Goal: Navigation & Orientation: Find specific page/section

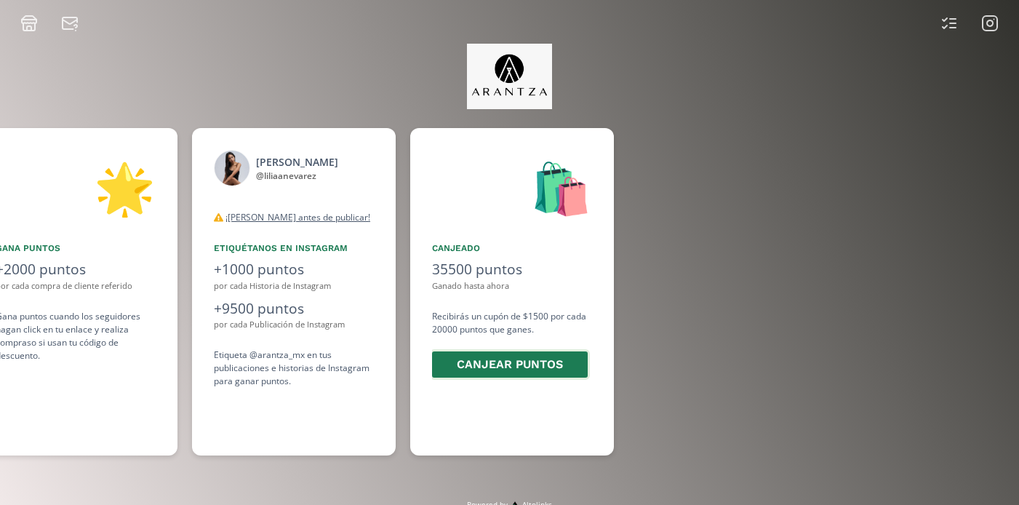
scroll to position [0, 1091]
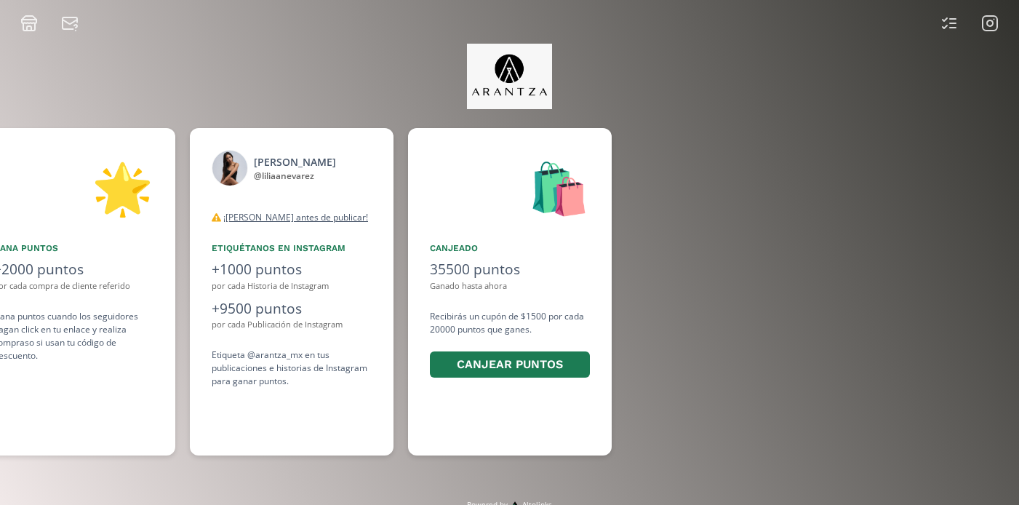
click at [995, 23] on icon at bounding box center [989, 23] width 17 height 17
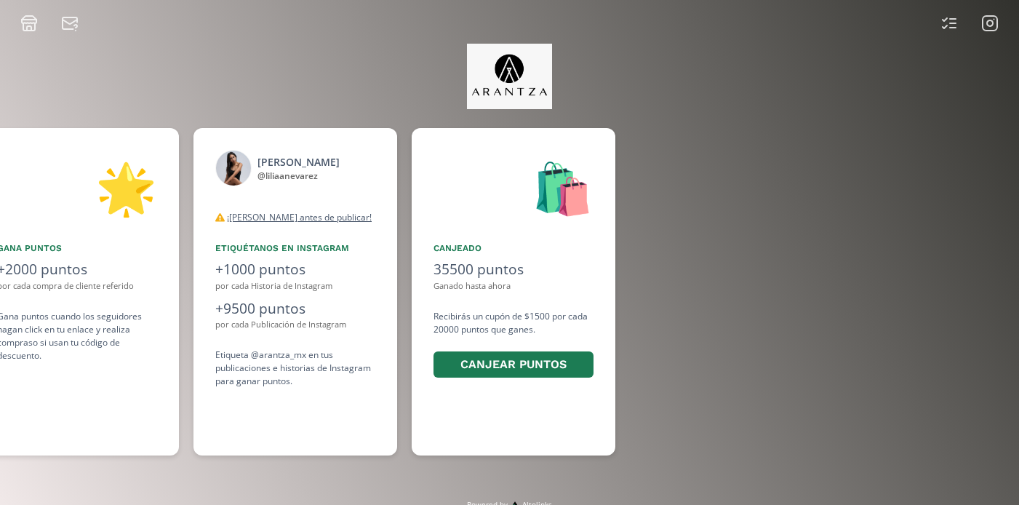
scroll to position [0, 1091]
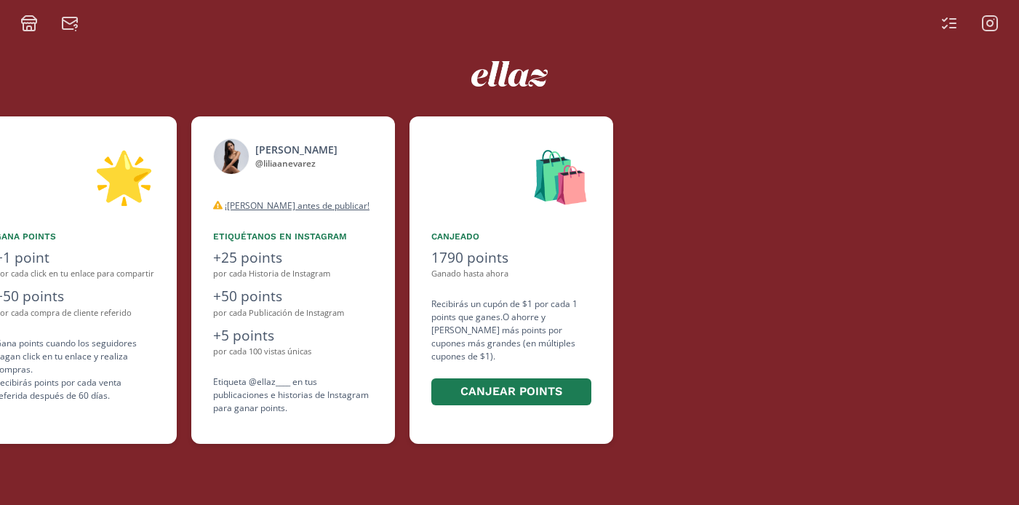
scroll to position [0, 872]
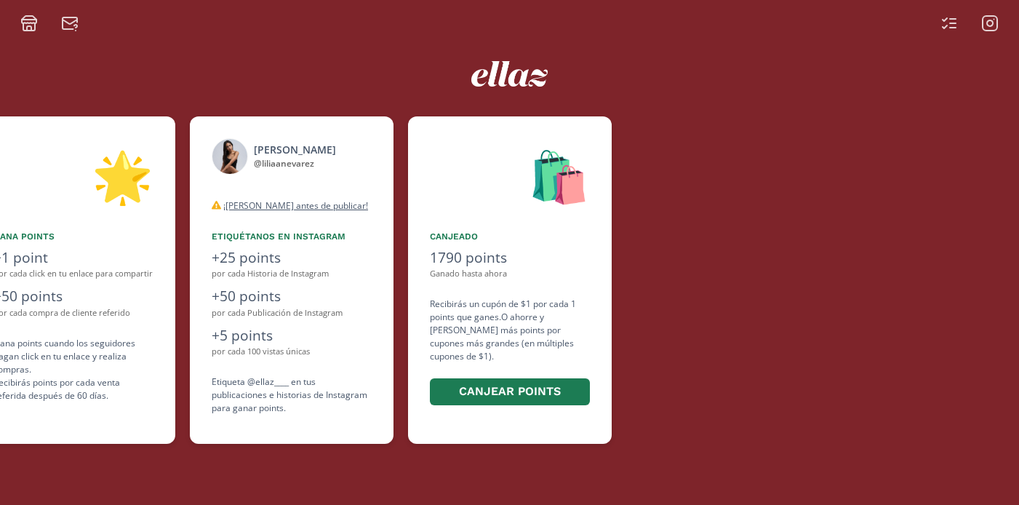
click at [995, 29] on rect at bounding box center [989, 23] width 15 height 15
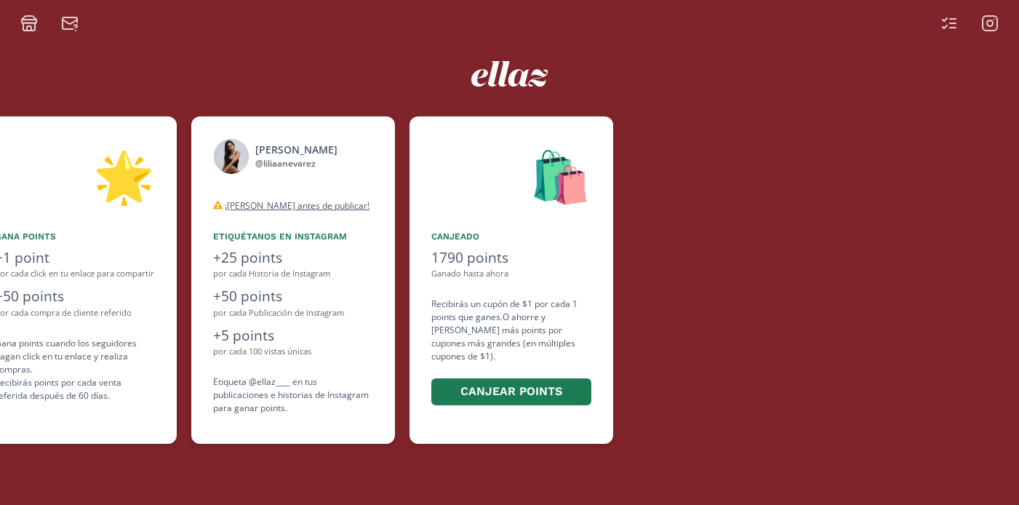
scroll to position [0, 872]
